Goal: Information Seeking & Learning: Find specific fact

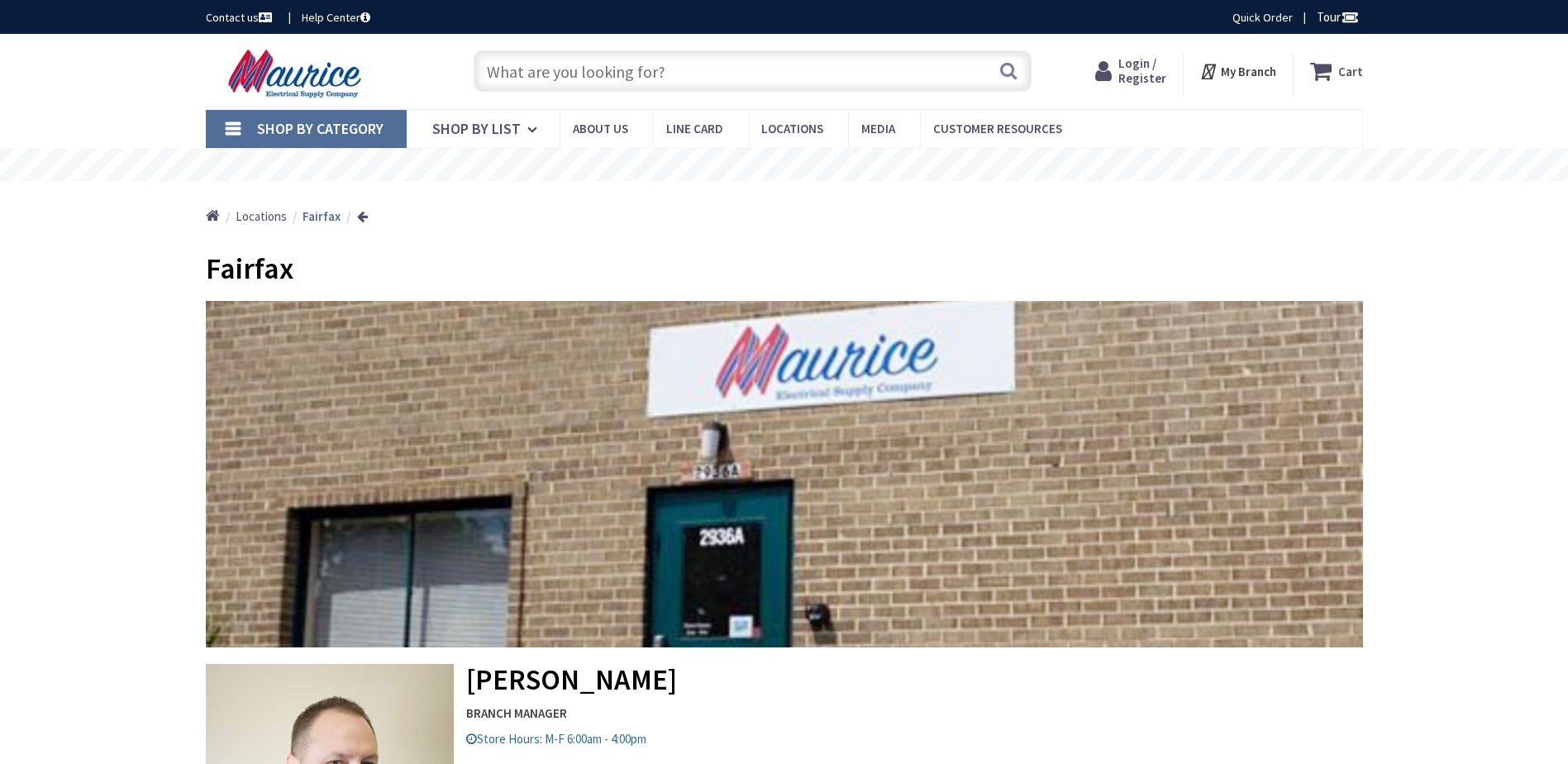
type input "Stubble Rd, [GEOGRAPHIC_DATA], [GEOGRAPHIC_DATA] 20147, [GEOGRAPHIC_DATA]"
click at [712, 77] on input "text" at bounding box center [752, 71] width 558 height 42
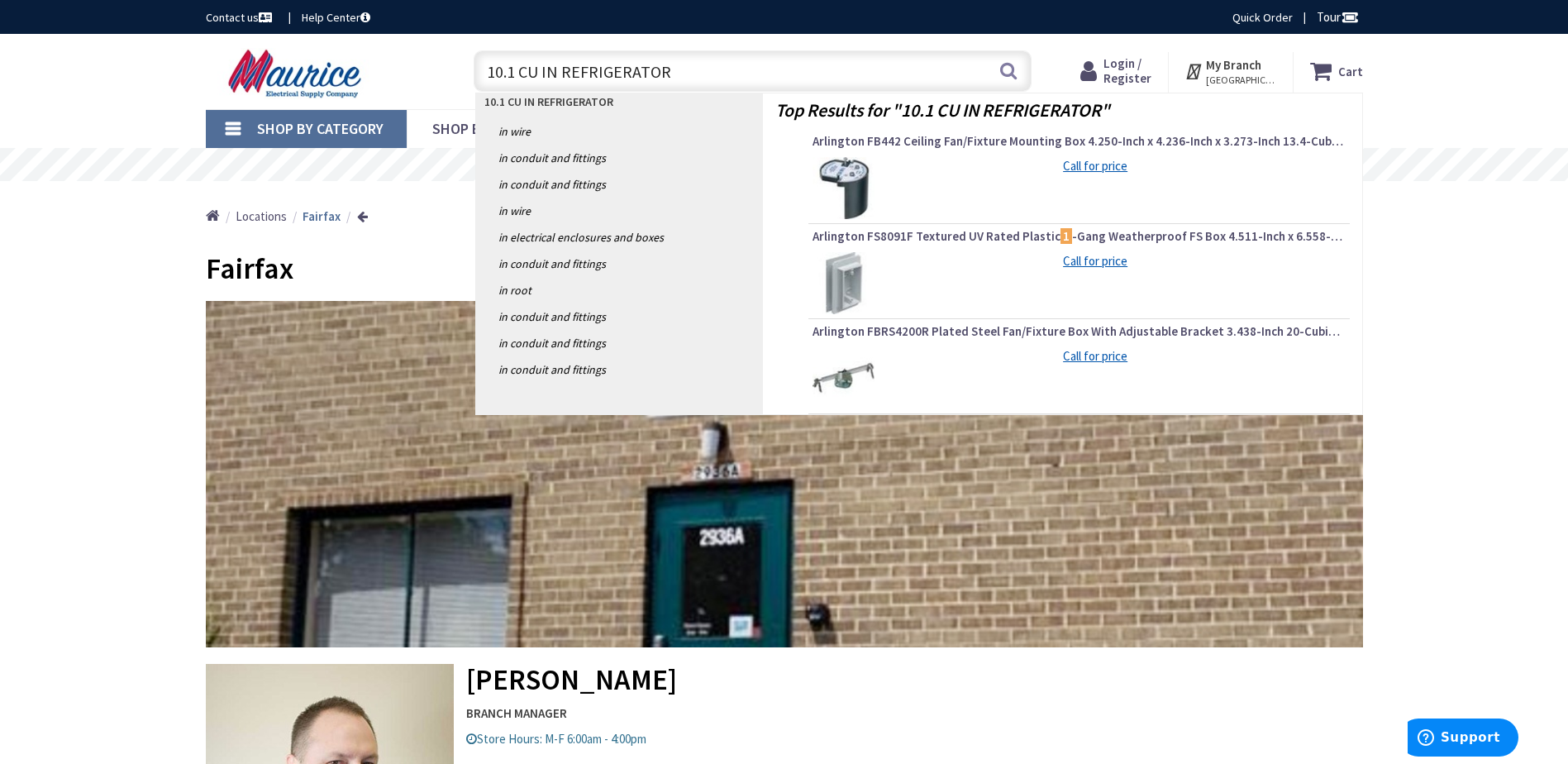
drag, startPoint x: 698, startPoint y: 68, endPoint x: 406, endPoint y: 69, distance: 292.0
click at [406, 69] on div "Toggle Nav 10.1 CU IN REFRIGERATOR 10.1 CU IN REFRIGERATOR Search Cart My Cart …" at bounding box center [784, 71] width 1182 height 55
type input "10.1 CU IN REFRIGERATOR"
click at [999, 74] on button "Search" at bounding box center [1008, 70] width 22 height 37
